Goal: Information Seeking & Learning: Find specific fact

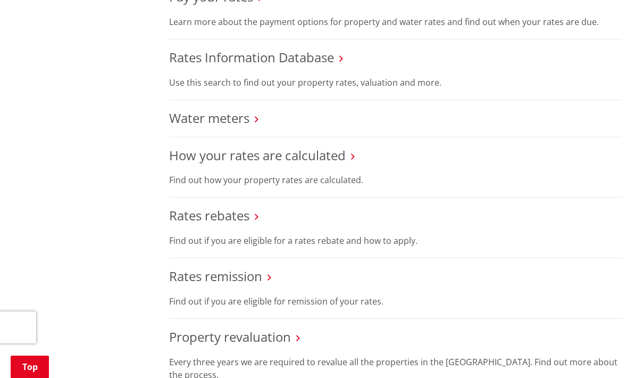
scroll to position [467, 0]
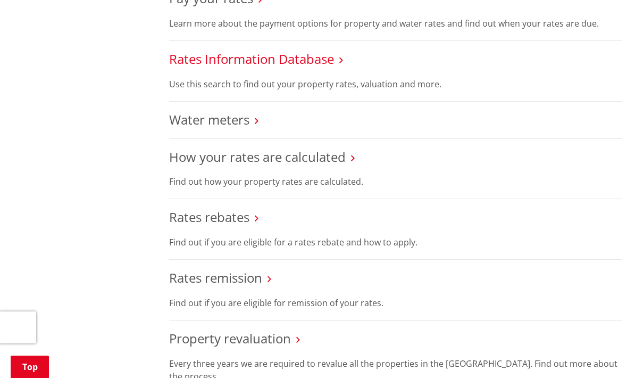
click at [298, 54] on link "Rates Information Database" at bounding box center [251, 59] width 165 height 18
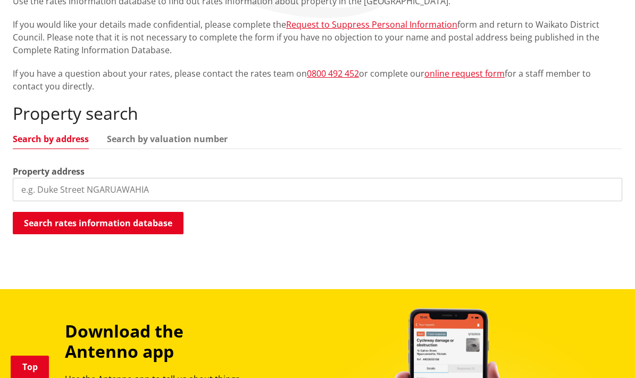
scroll to position [251, 0]
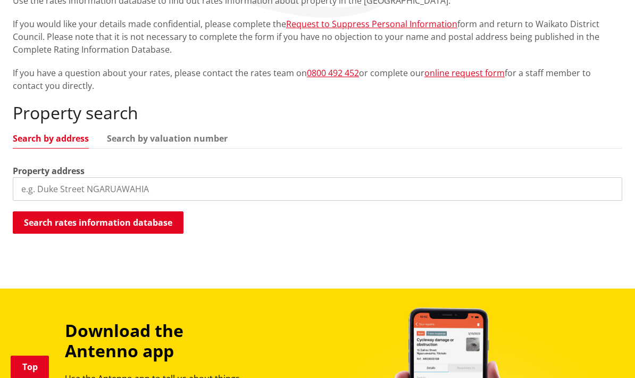
click at [289, 184] on input "search" at bounding box center [318, 188] width 610 height 23
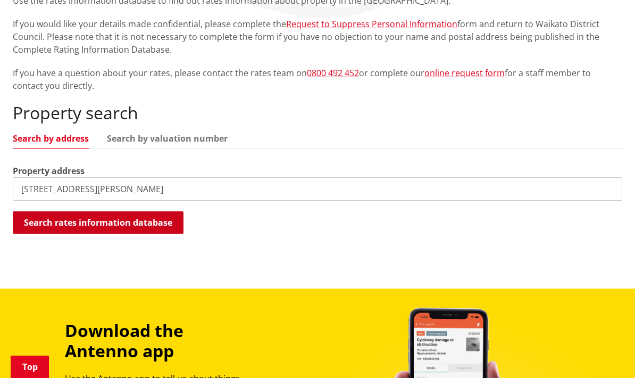
type input "90 George st"
click at [165, 231] on button "Search rates information database" at bounding box center [98, 222] width 171 height 22
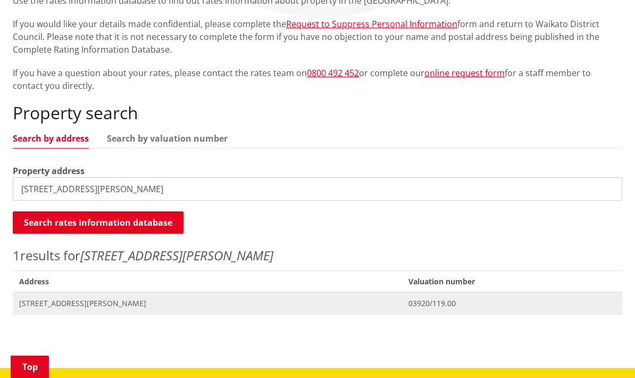
click at [351, 295] on span "Address 90 George Street TUAKAU" at bounding box center [207, 303] width 389 height 22
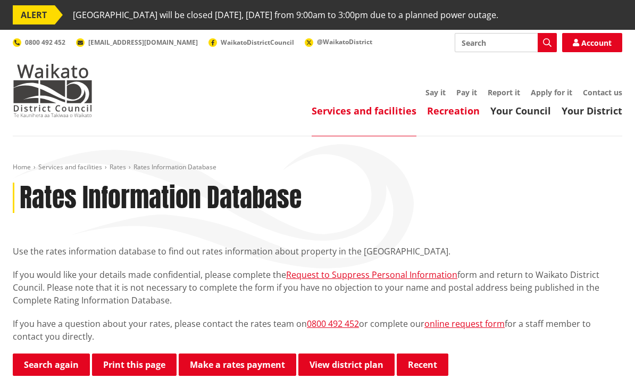
click at [451, 117] on link "Recreation" at bounding box center [453, 110] width 53 height 13
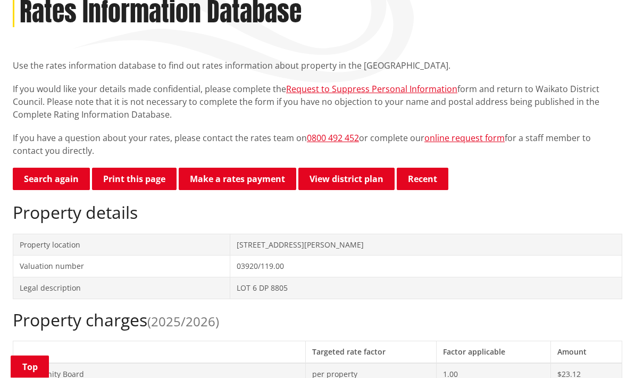
scroll to position [183, 0]
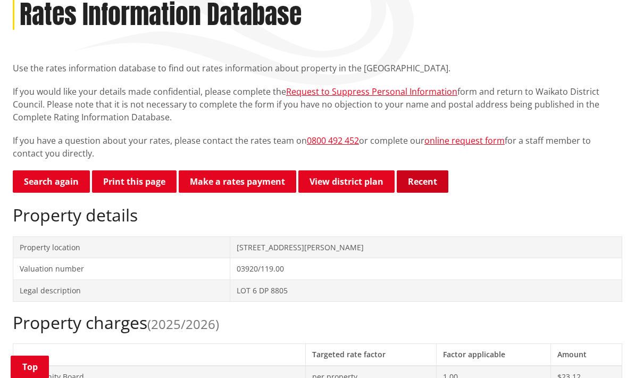
click at [430, 186] on button "Recent" at bounding box center [423, 181] width 52 height 22
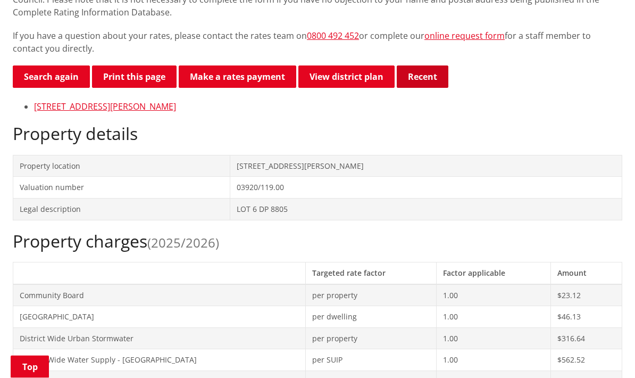
scroll to position [259, 0]
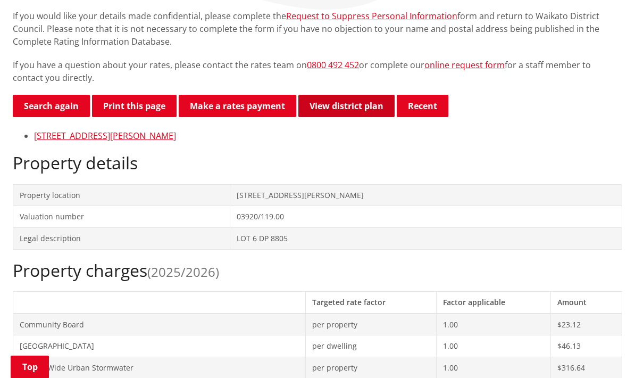
click at [370, 105] on link "View district plan" at bounding box center [346, 106] width 96 height 22
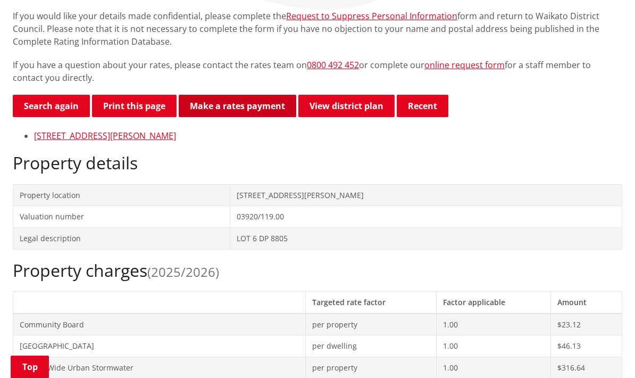
click at [250, 112] on link "Make a rates payment" at bounding box center [238, 106] width 118 height 22
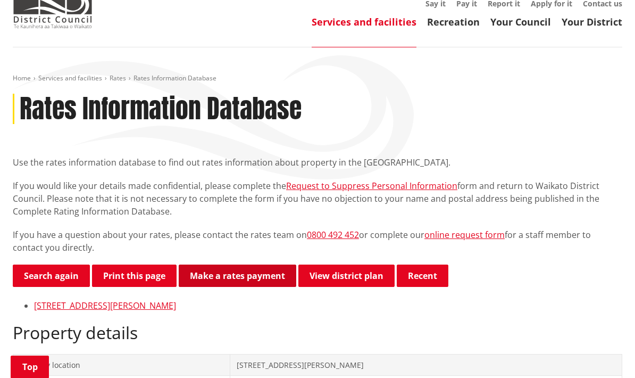
scroll to position [0, 0]
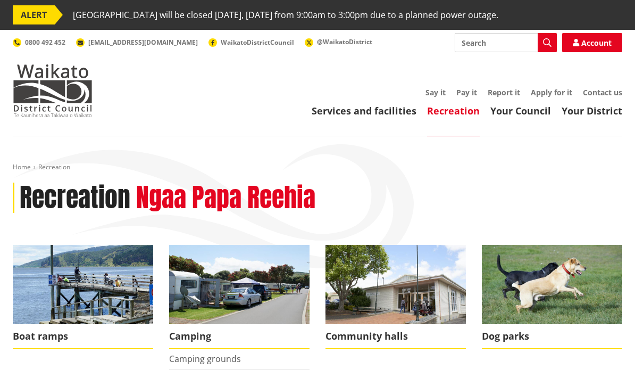
scroll to position [14, 0]
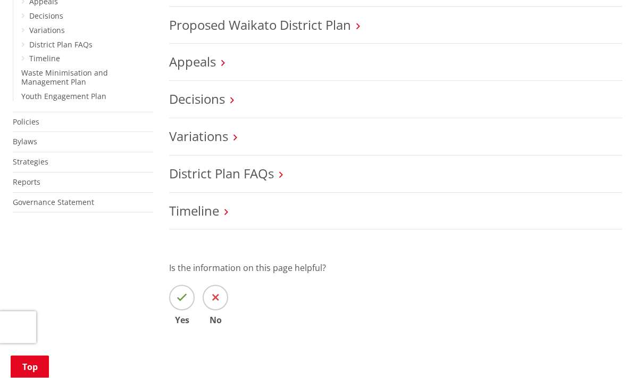
scroll to position [556, 0]
